Goal: Task Accomplishment & Management: Manage account settings

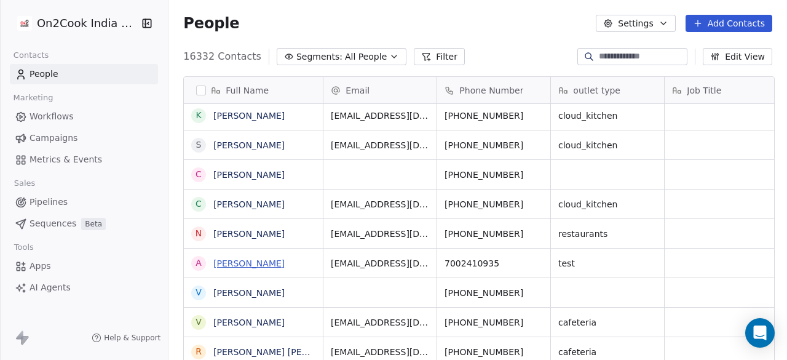
click at [214, 260] on link "[PERSON_NAME]" at bounding box center [248, 263] width 71 height 10
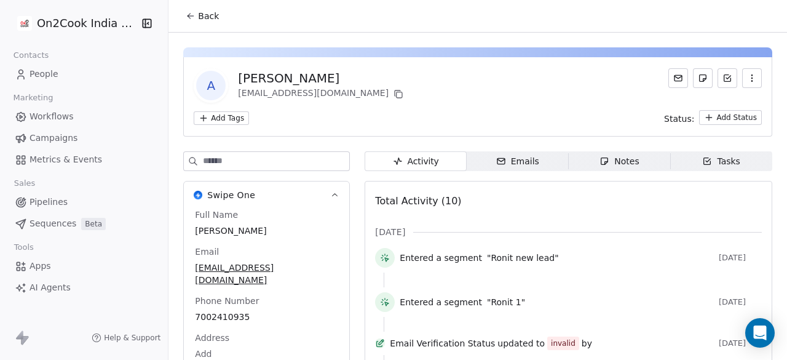
click at [186, 22] on button "Back" at bounding box center [202, 16] width 48 height 22
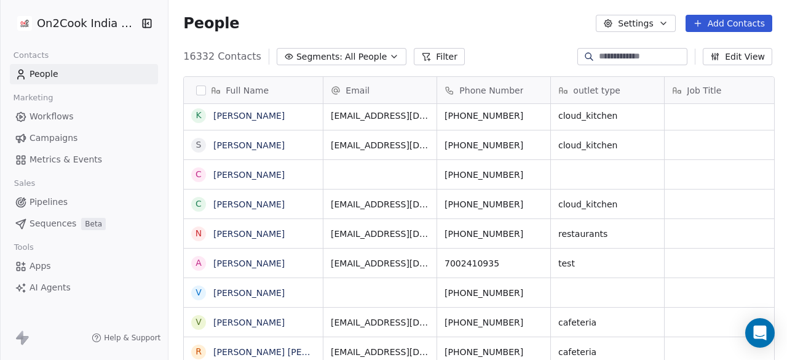
drag, startPoint x: 221, startPoint y: 264, endPoint x: 142, endPoint y: 267, distance: 79.4
click at [142, 267] on link "Apps" at bounding box center [84, 266] width 148 height 20
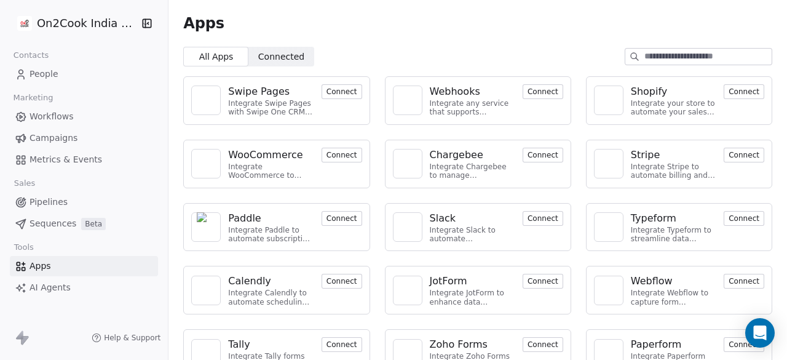
click at [47, 75] on span "People" at bounding box center [44, 74] width 29 height 13
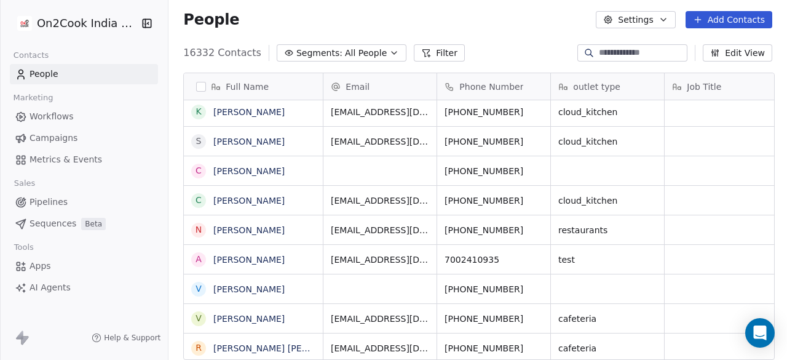
drag, startPoint x: 281, startPoint y: 261, endPoint x: 140, endPoint y: 190, distance: 158.4
click at [140, 190] on div "Sales" at bounding box center [84, 183] width 148 height 17
click at [194, 256] on button "grid" at bounding box center [199, 260] width 10 height 10
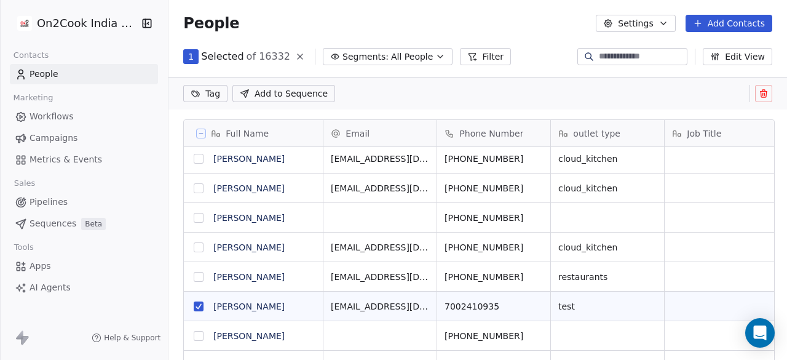
click at [766, 89] on icon at bounding box center [764, 94] width 10 height 10
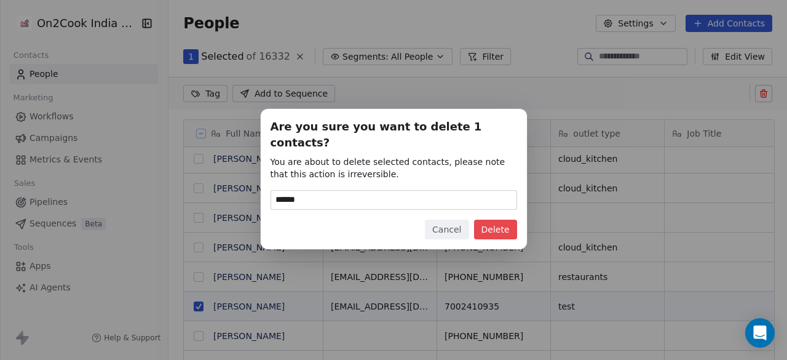
type input "******"
click at [502, 221] on button "Delete" at bounding box center [495, 230] width 43 height 20
